Goal: Task Accomplishment & Management: Use online tool/utility

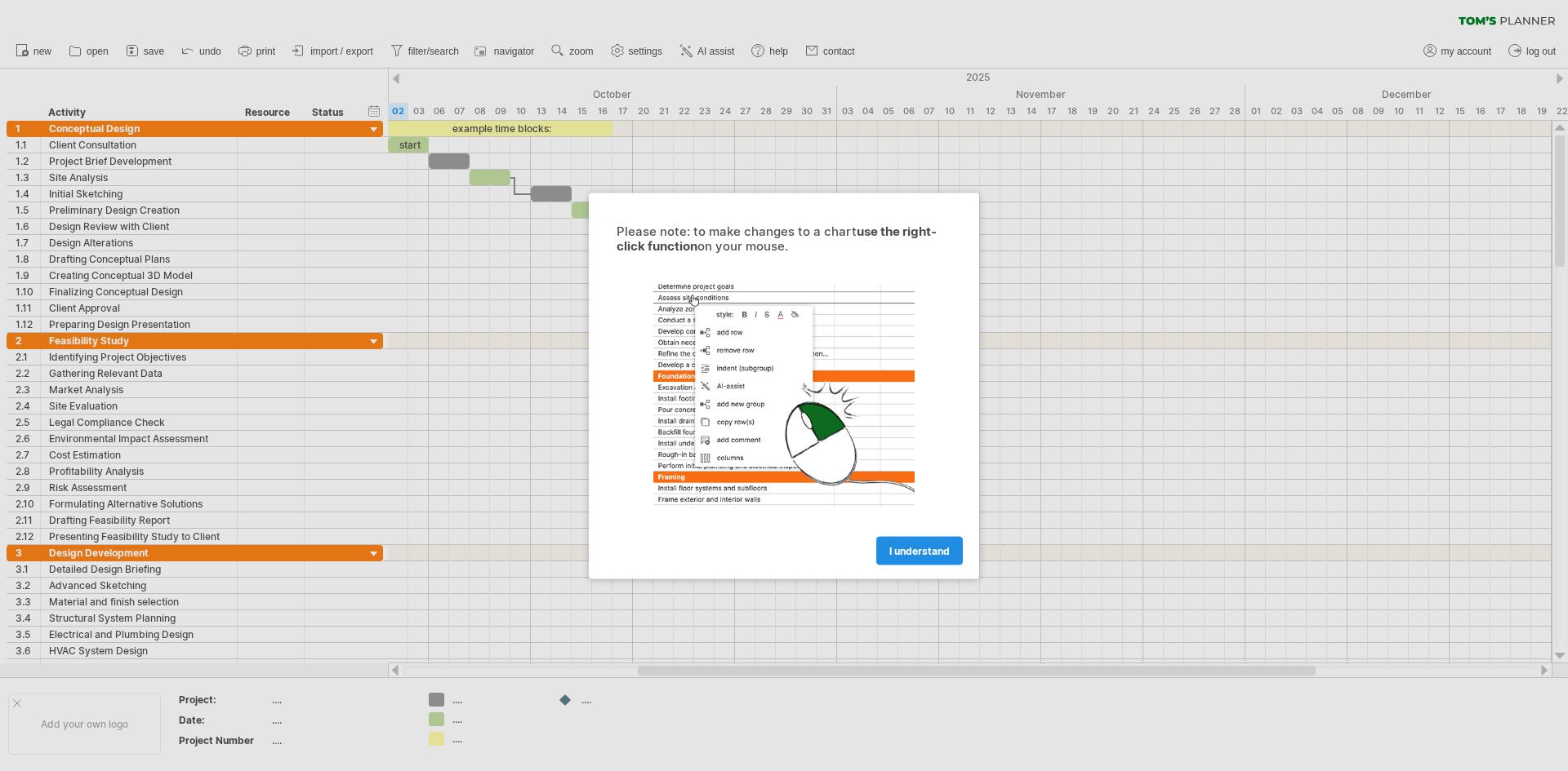
click at [887, 551] on link "I understand" at bounding box center [920, 551] width 87 height 29
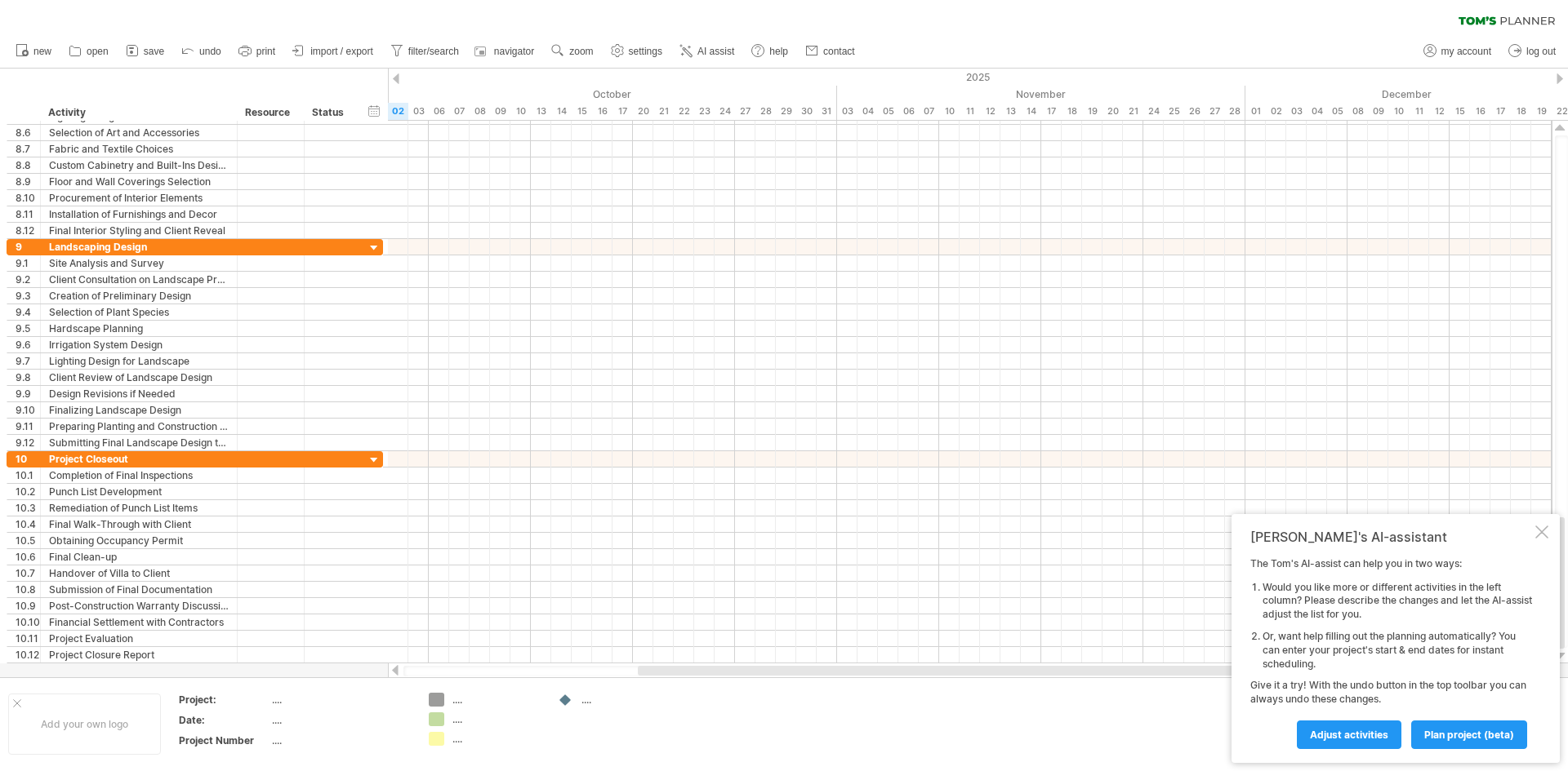
click at [163, 43] on link "save" at bounding box center [144, 51] width 47 height 21
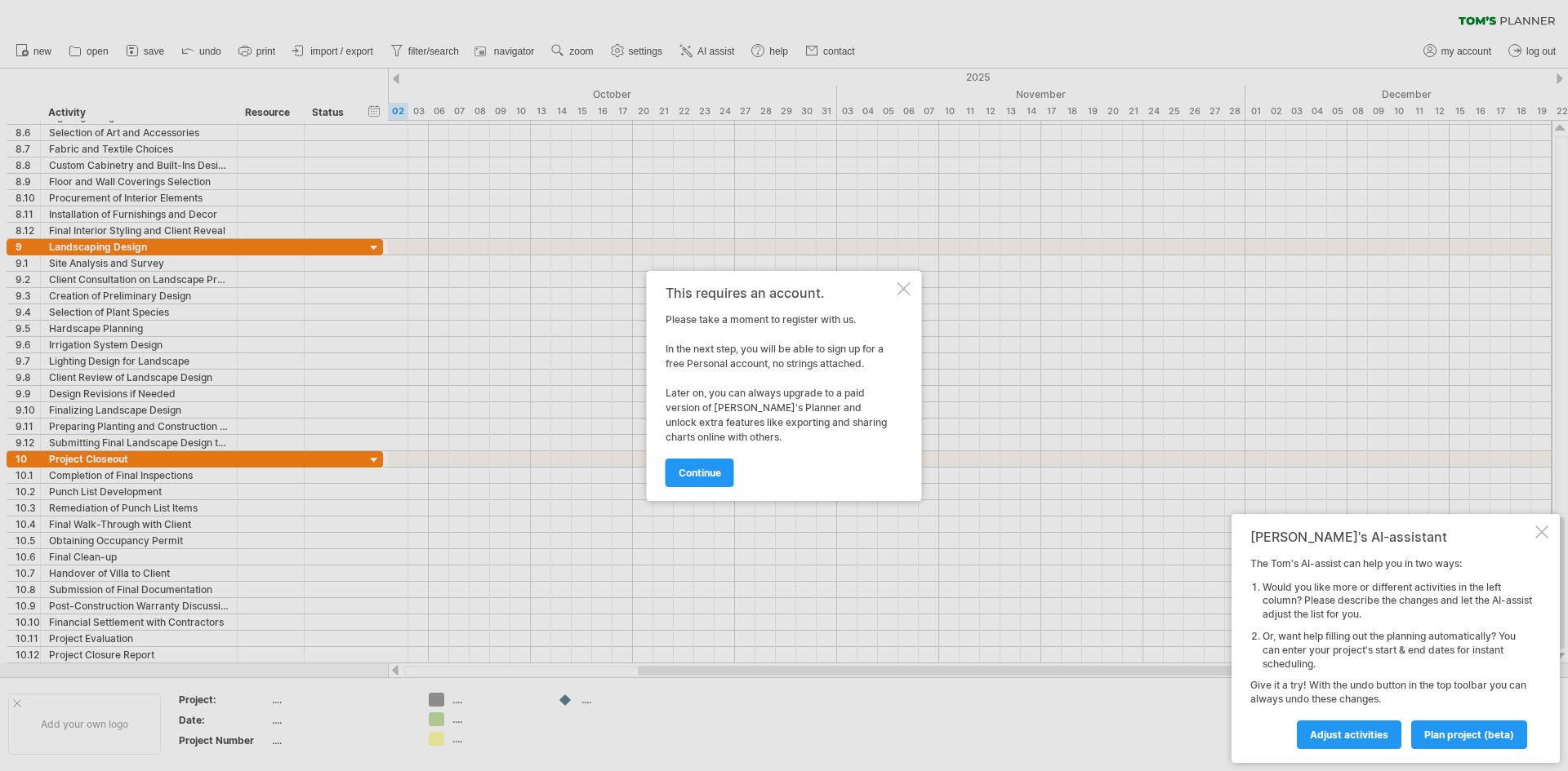
click at [903, 290] on div at bounding box center [904, 289] width 13 height 13
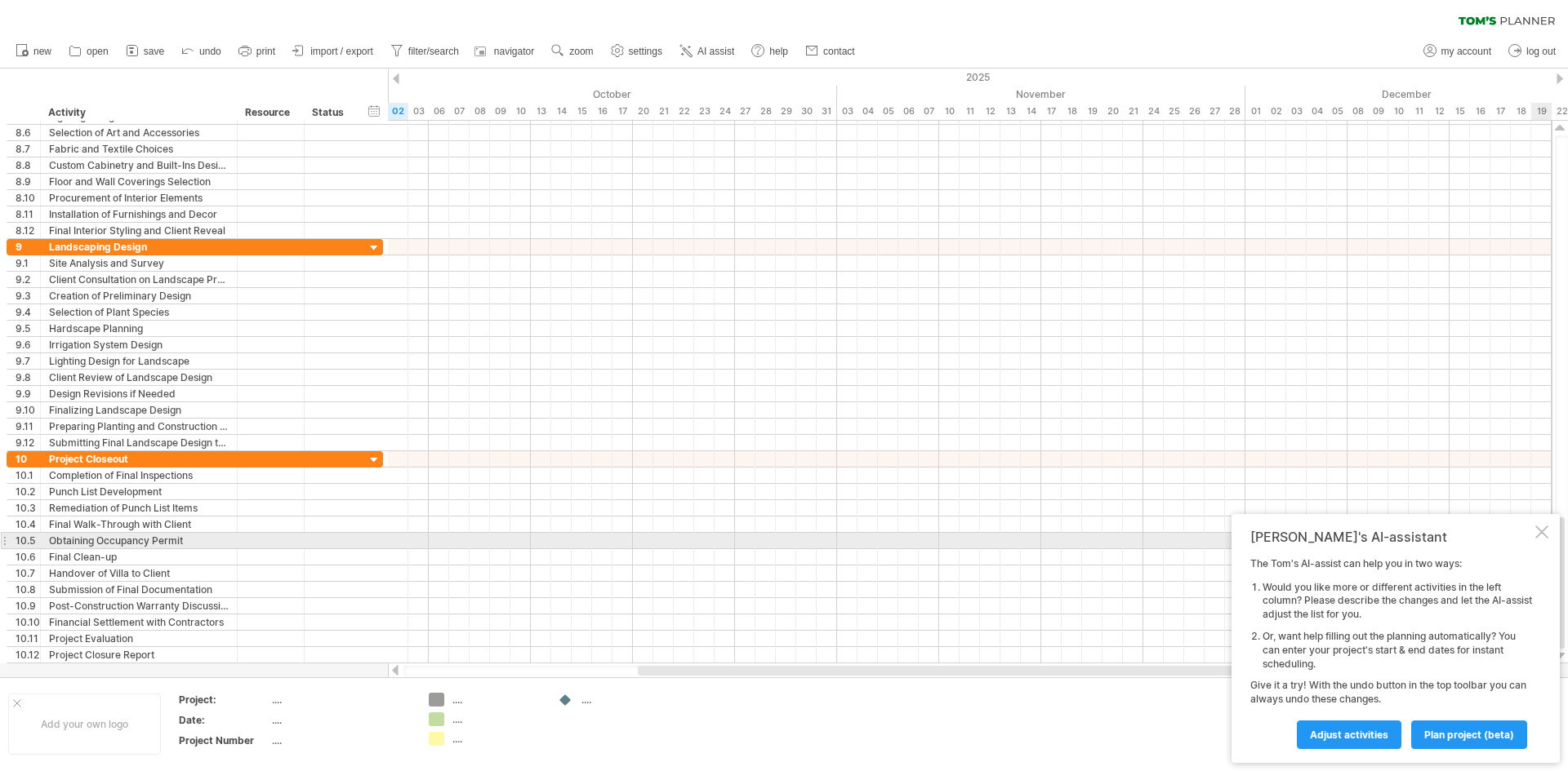
click at [1542, 535] on div at bounding box center [1542, 532] width 13 height 13
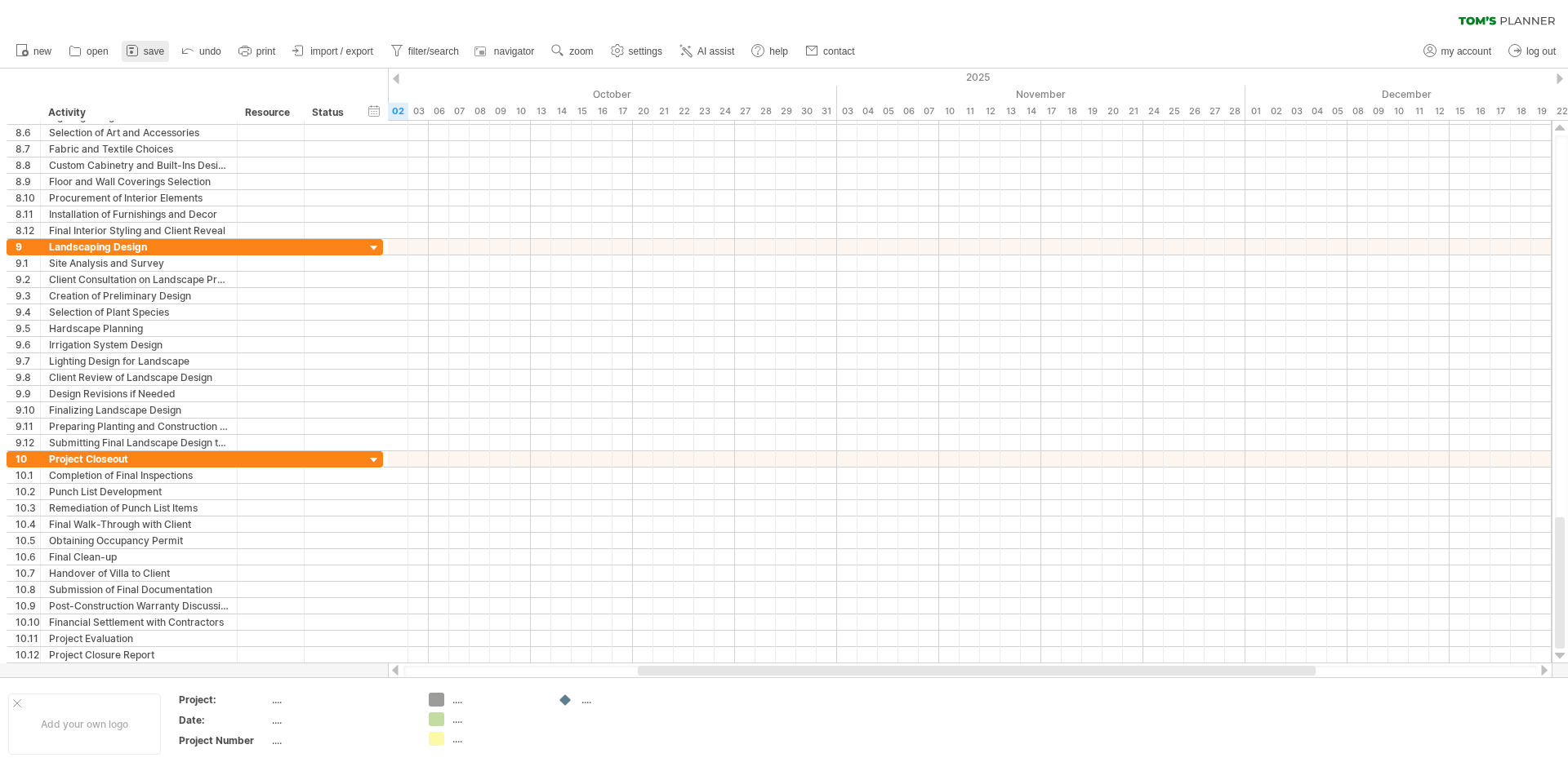
click at [135, 40] on link "save" at bounding box center [144, 51] width 47 height 21
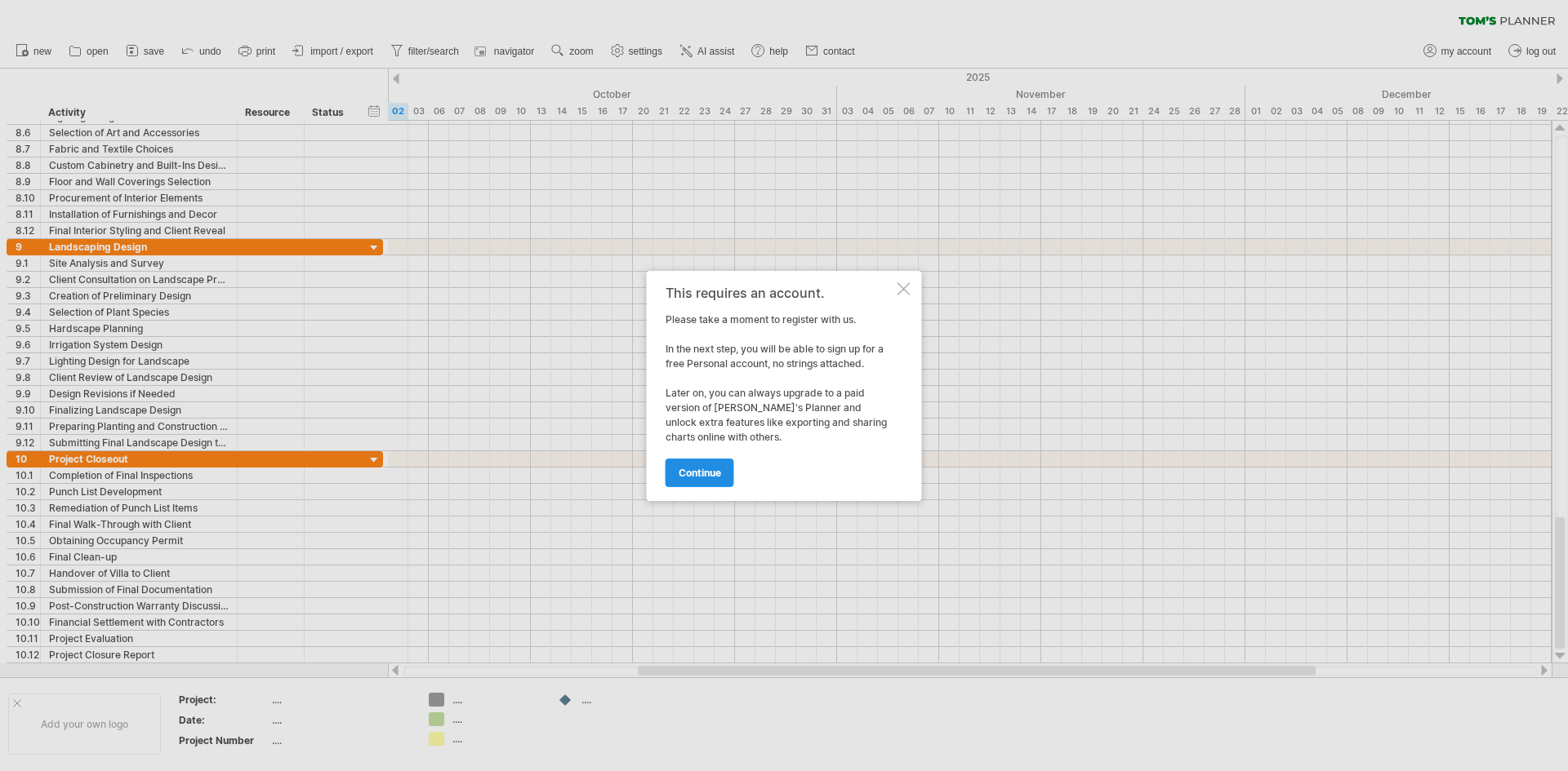
click at [707, 465] on link "continue" at bounding box center [699, 473] width 68 height 29
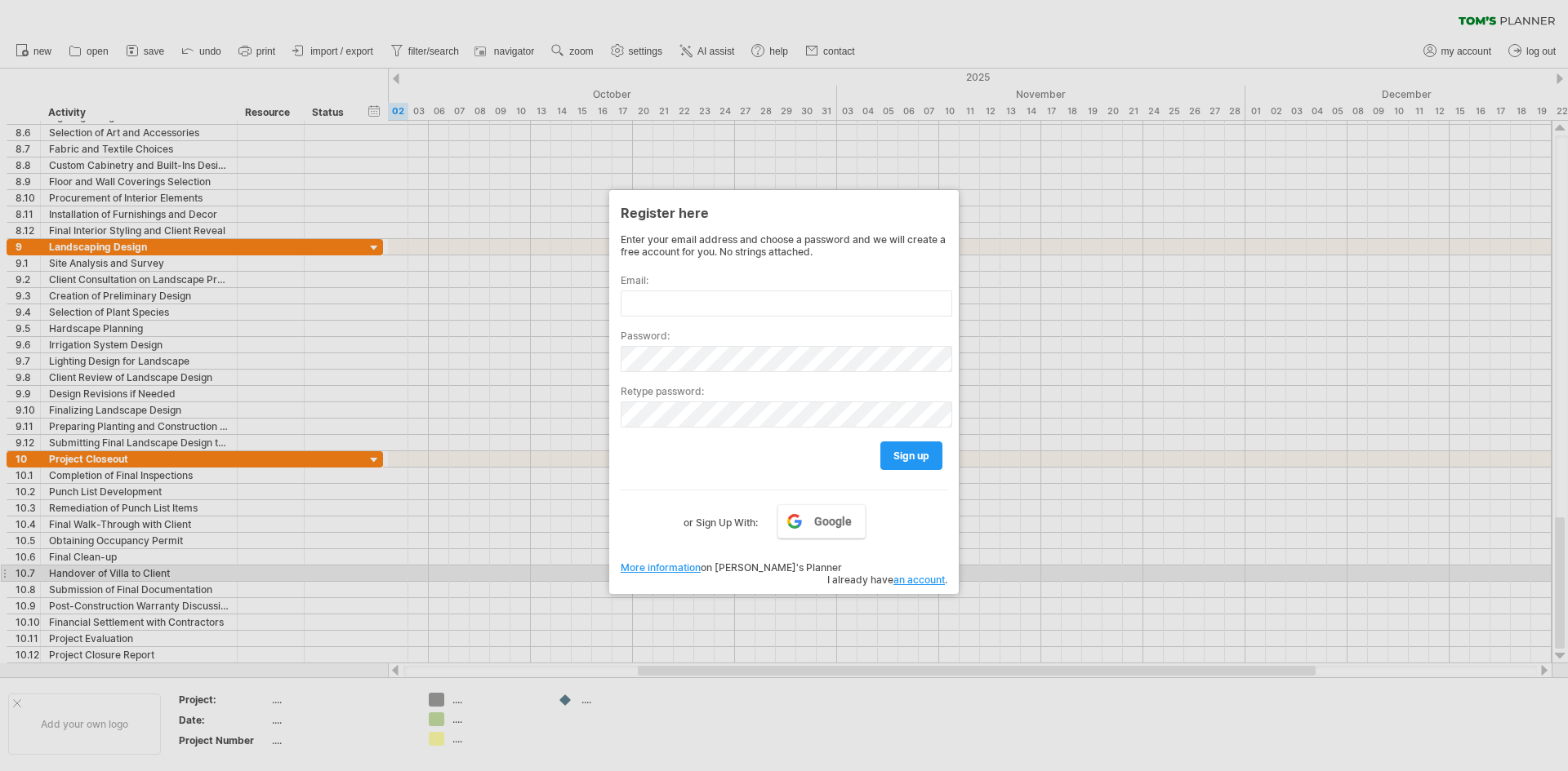
click at [909, 574] on link "an account" at bounding box center [919, 579] width 51 height 13
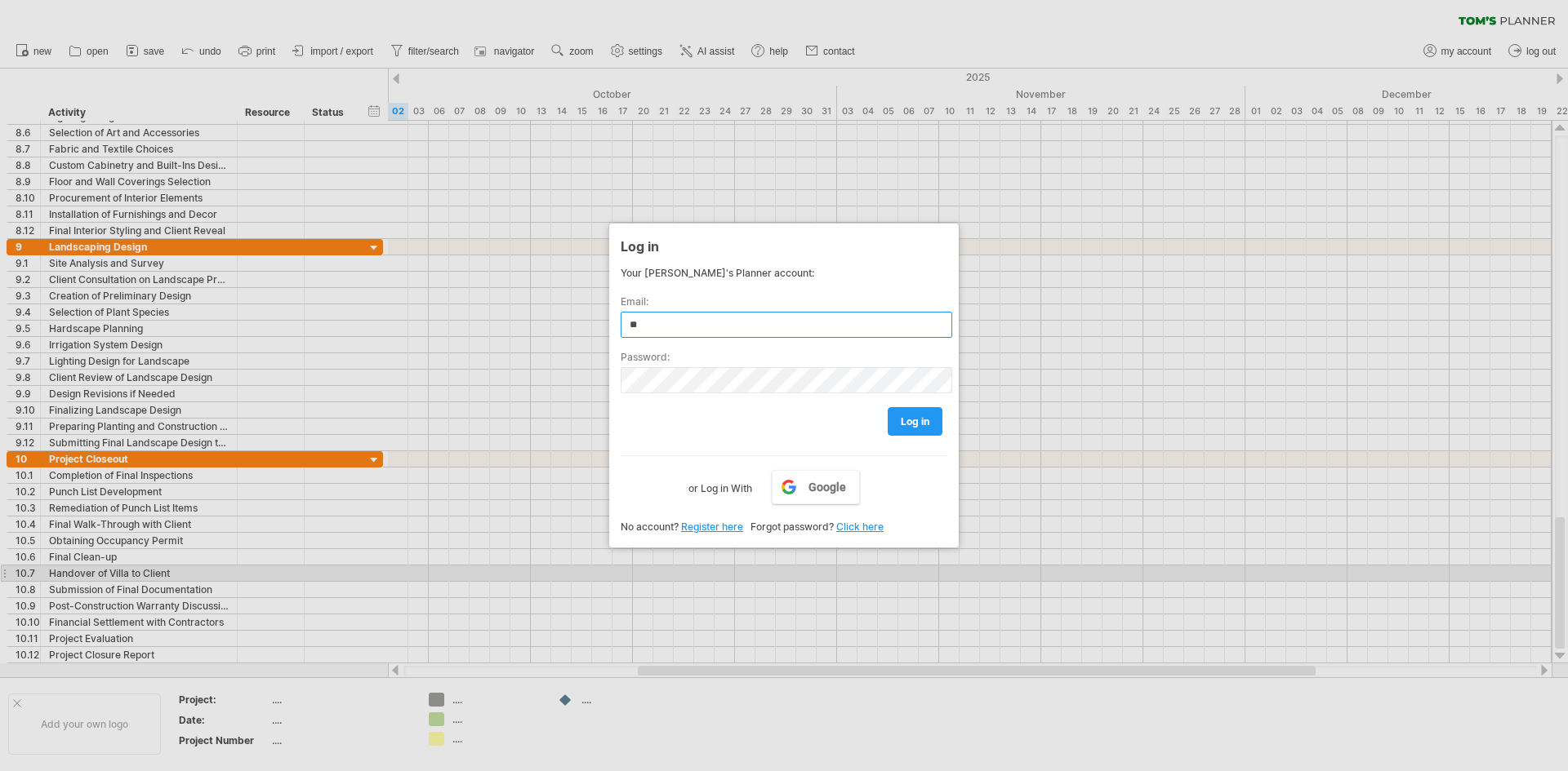
type input "**********"
click at [1547, 7] on div at bounding box center [784, 385] width 1568 height 771
drag, startPoint x: 1547, startPoint y: 0, endPoint x: 1084, endPoint y: 142, distance: 484.3
click at [1132, 142] on div at bounding box center [784, 385] width 1568 height 771
